Goal: Navigation & Orientation: Find specific page/section

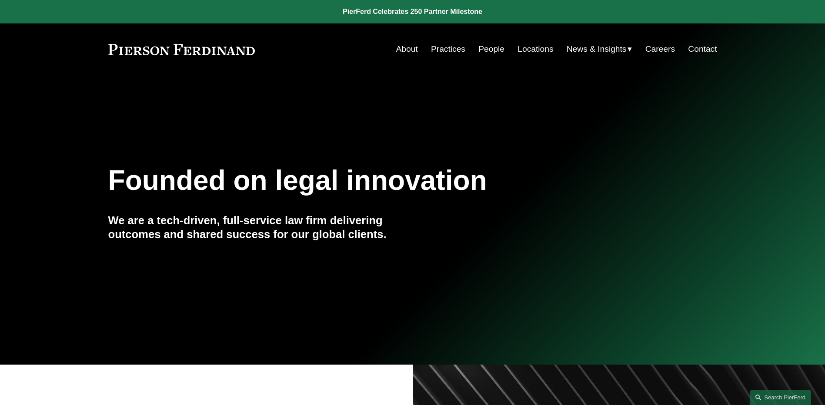
click at [494, 51] on link "People" at bounding box center [491, 49] width 26 height 17
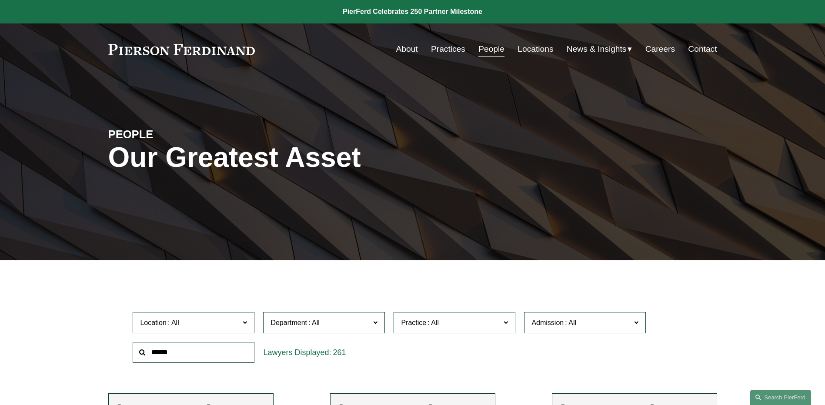
click at [0, 0] on span "News" at bounding box center [0, 0] width 0 height 0
